Goal: Use online tool/utility: Utilize a website feature to perform a specific function

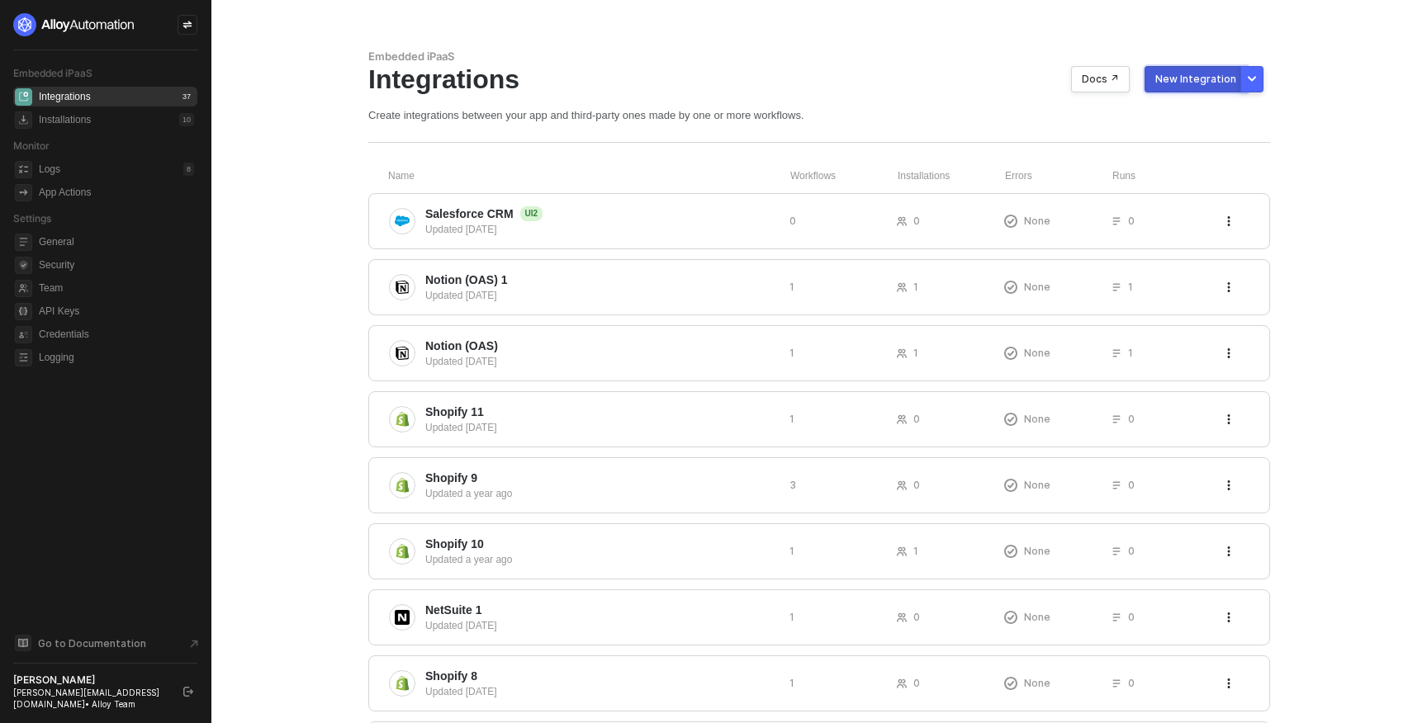
click at [1227, 89] on button "New Integration" at bounding box center [1196, 79] width 102 height 26
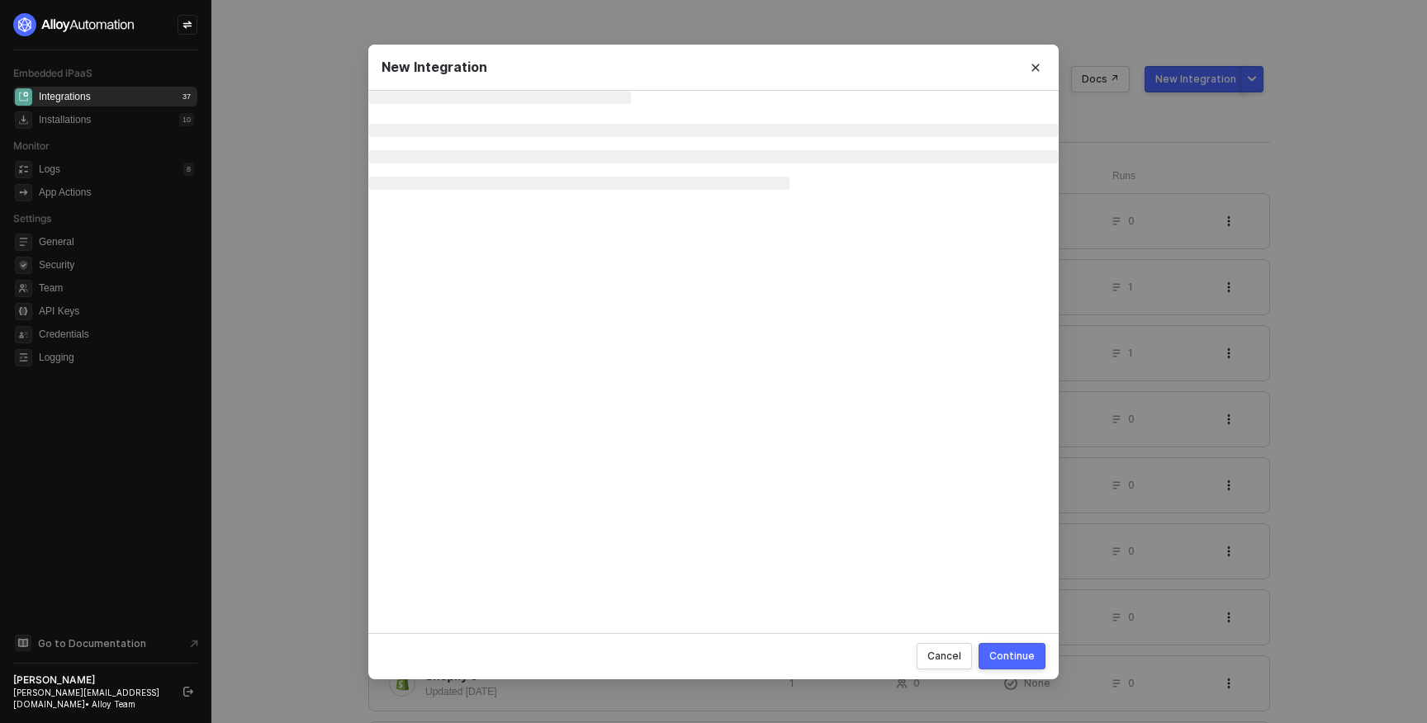
click at [1247, 82] on div "New Integration Cancel Continue" at bounding box center [713, 361] width 1427 height 723
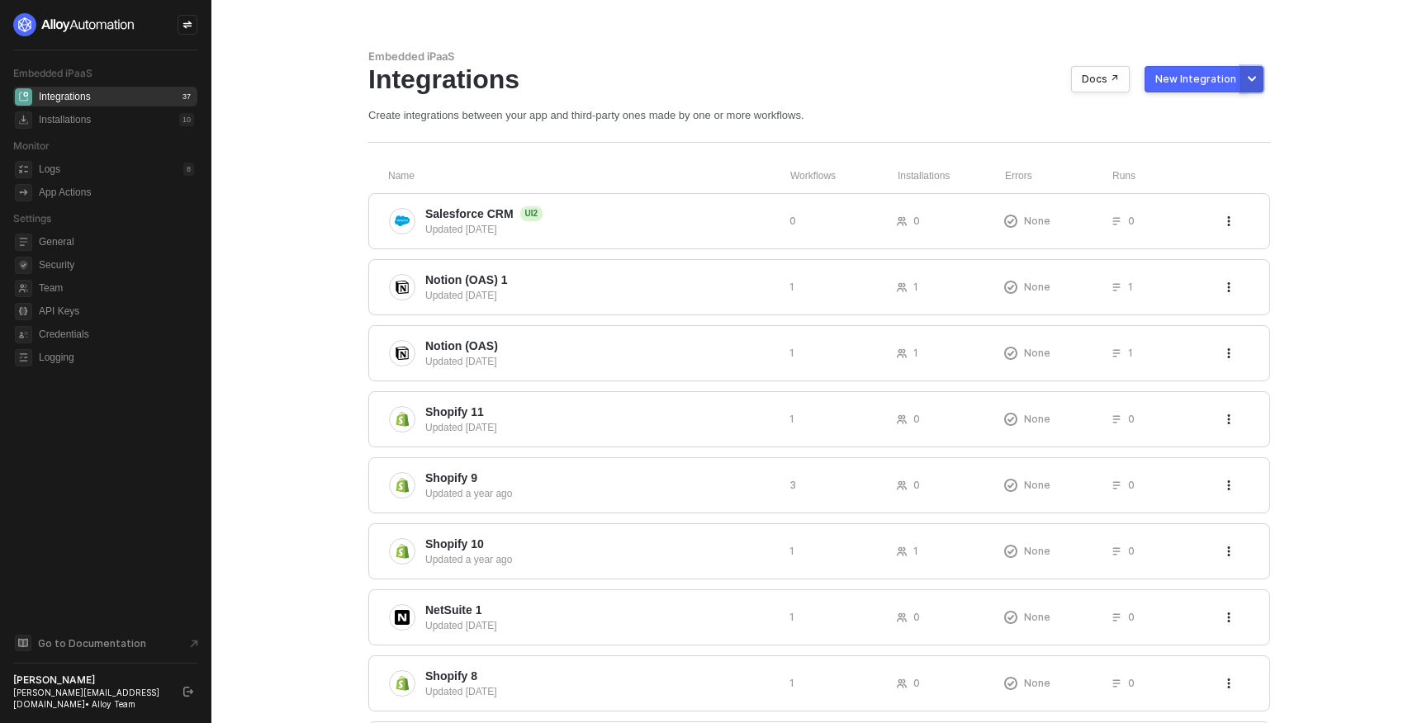
click at [1254, 79] on icon "More new integration options" at bounding box center [1252, 79] width 8 height 5
click at [1199, 108] on div "Build with UI2 New" at bounding box center [1172, 116] width 149 height 17
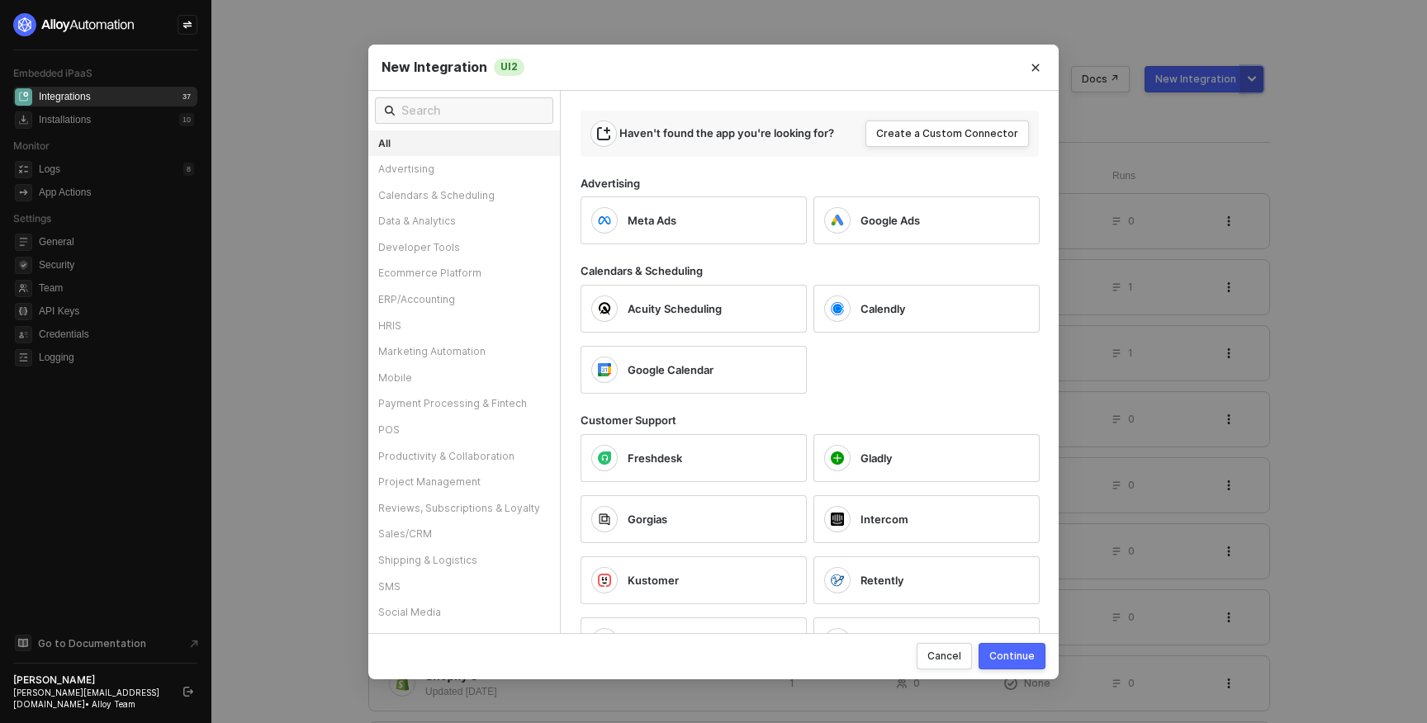
drag, startPoint x: 1274, startPoint y: 62, endPoint x: 1259, endPoint y: 74, distance: 19.4
click at [1273, 63] on div "New Integration UI2 All Advertising Calendars & Scheduling Data & Analytics Dev…" at bounding box center [713, 361] width 1427 height 723
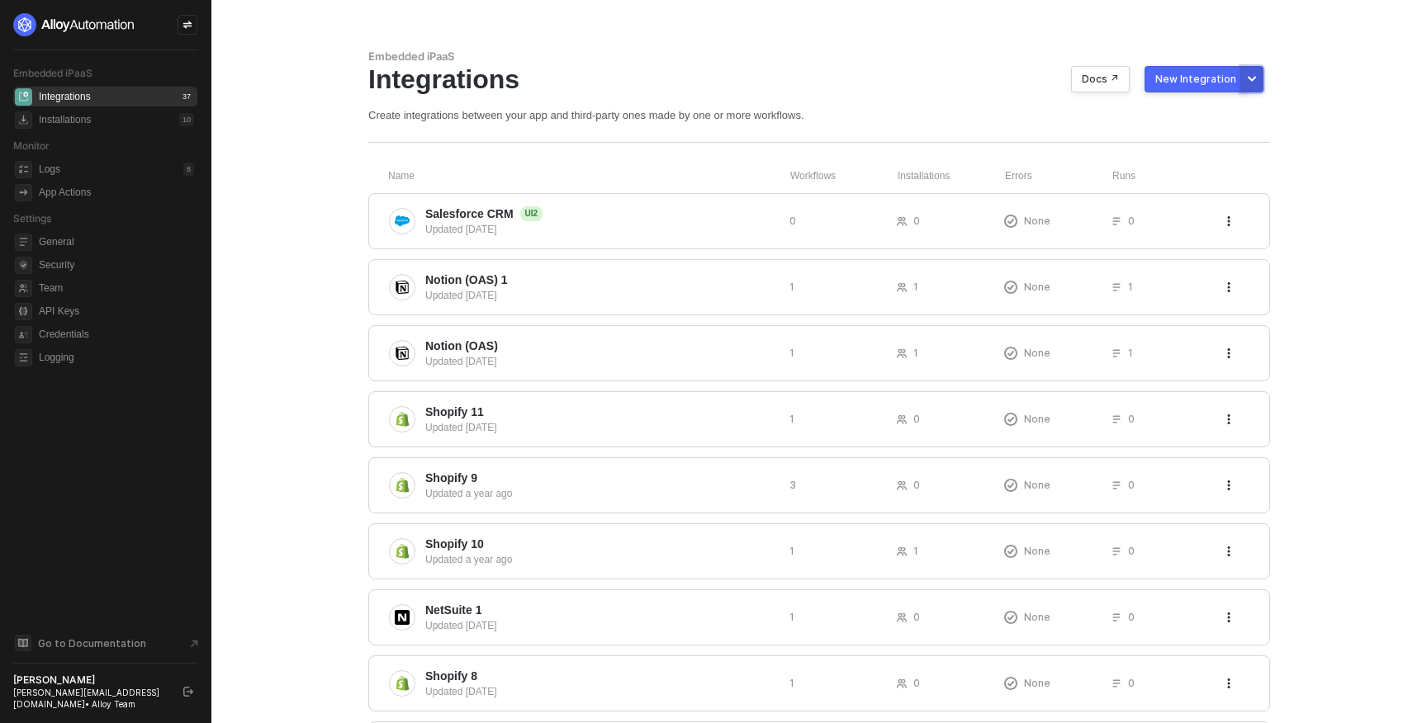
click at [1258, 75] on button "More new integration options" at bounding box center [1251, 79] width 23 height 26
click at [1147, 112] on span "Build with UI2" at bounding box center [1130, 117] width 65 height 16
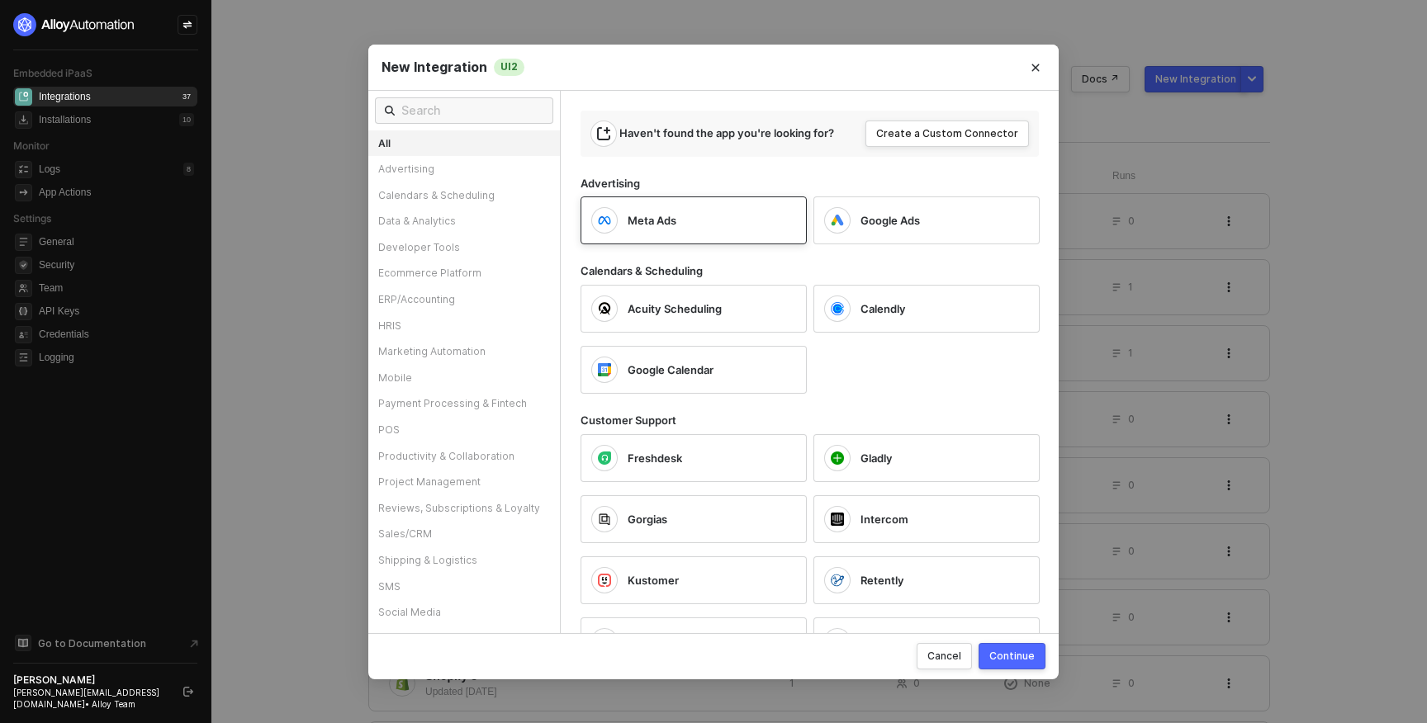
click at [695, 236] on div "Meta Ads" at bounding box center [694, 221] width 226 height 48
click at [1002, 659] on div "Continue" at bounding box center [1011, 656] width 45 height 14
